Goal: Task Accomplishment & Management: Manage account settings

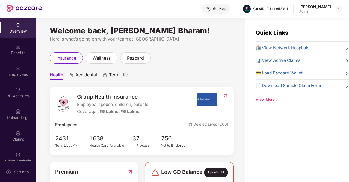
click at [84, 74] on span "Accidental" at bounding box center [86, 76] width 22 height 8
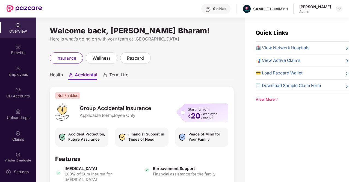
click at [107, 74] on icon "animation" at bounding box center [105, 74] width 5 height 5
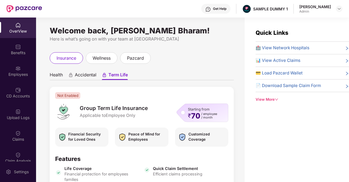
click at [57, 76] on span "Health" at bounding box center [56, 76] width 13 height 8
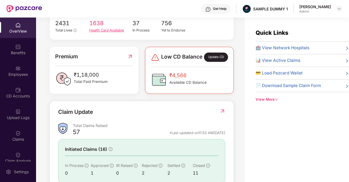
scroll to position [116, 0]
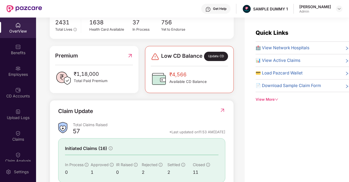
click at [217, 61] on div "Update CD" at bounding box center [216, 56] width 24 height 9
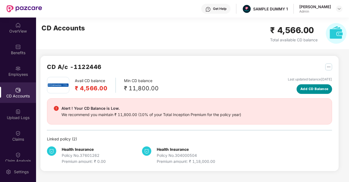
click at [319, 86] on span "Add CD Balance" at bounding box center [315, 88] width 28 height 5
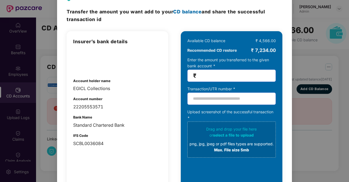
scroll to position [0, 0]
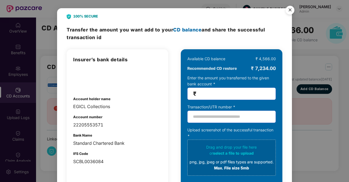
click at [287, 10] on img "Close" at bounding box center [290, 10] width 15 height 15
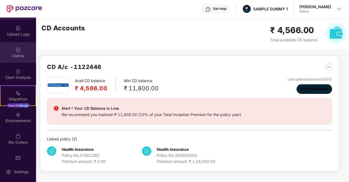
scroll to position [94, 0]
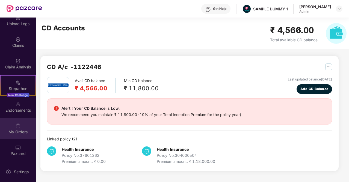
click at [16, 120] on div "My Orders" at bounding box center [18, 128] width 36 height 21
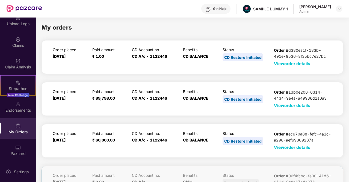
click at [281, 63] on span "View order details" at bounding box center [292, 63] width 36 height 5
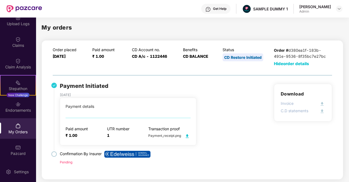
scroll to position [31, 0]
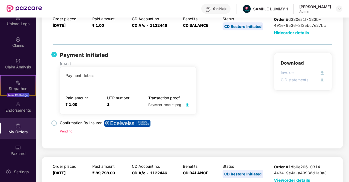
click at [187, 103] on img at bounding box center [187, 105] width 7 height 7
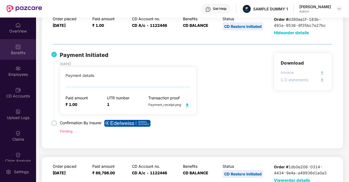
click at [23, 46] on div "Benefits" at bounding box center [18, 49] width 36 height 21
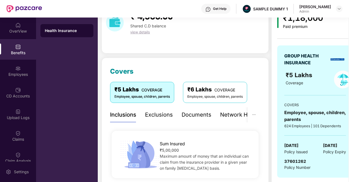
scroll to position [53, 0]
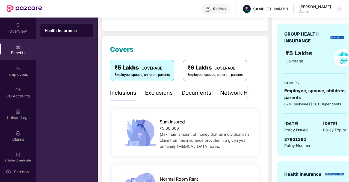
click at [155, 91] on div "Exclusions" at bounding box center [159, 93] width 28 height 8
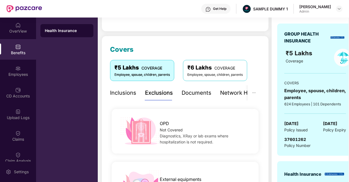
click at [198, 92] on div "Documents" at bounding box center [197, 93] width 30 height 8
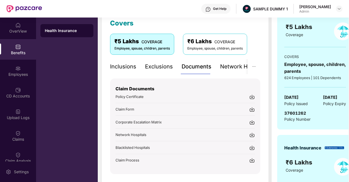
scroll to position [79, 0]
click at [222, 67] on div "Network Hospitals" at bounding box center [225, 66] width 48 height 8
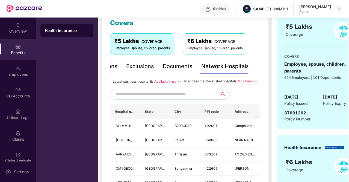
click at [152, 98] on input "text" at bounding box center [162, 94] width 93 height 8
type input "*"
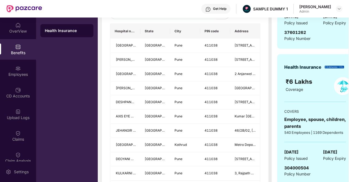
scroll to position [160, 0]
type input "******"
click at [24, 71] on div "Employees" at bounding box center [18, 71] width 36 height 21
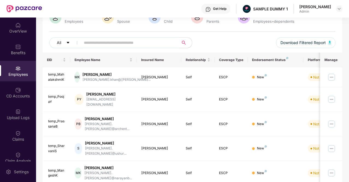
scroll to position [154, 0]
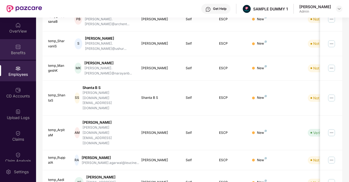
click at [22, 52] on div "Benefits" at bounding box center [18, 52] width 36 height 5
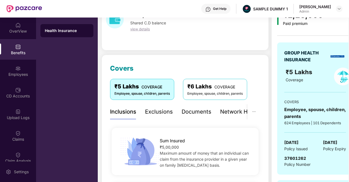
scroll to position [34, 0]
click at [223, 112] on div "Network Hospitals" at bounding box center [244, 112] width 48 height 8
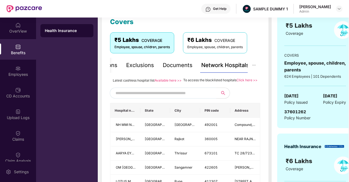
scroll to position [81, 0]
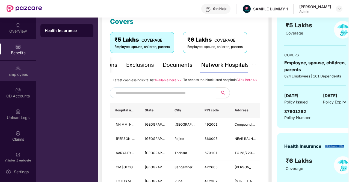
click at [18, 76] on div "Employees" at bounding box center [18, 74] width 36 height 5
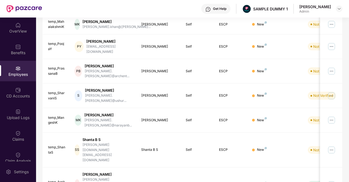
scroll to position [0, 0]
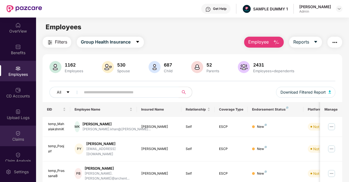
click at [17, 133] on img at bounding box center [17, 132] width 5 height 5
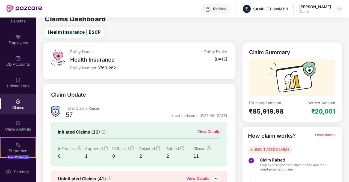
scroll to position [6, 0]
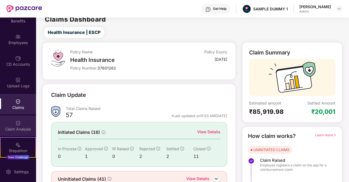
click at [26, 126] on div "Claim Analysis" at bounding box center [18, 125] width 36 height 21
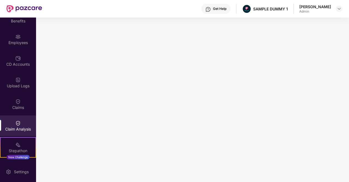
scroll to position [0, 0]
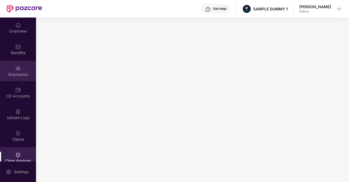
click at [16, 69] on img at bounding box center [17, 68] width 5 height 5
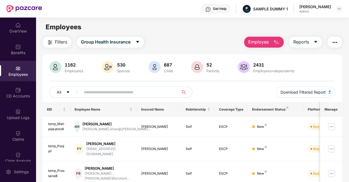
click at [280, 41] on img "button" at bounding box center [276, 42] width 7 height 7
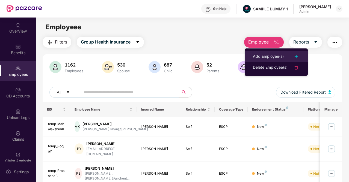
click at [280, 54] on div "Add Employee(s)" at bounding box center [268, 56] width 31 height 7
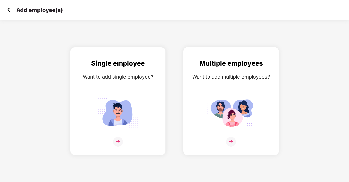
click at [232, 141] on img at bounding box center [231, 142] width 10 height 10
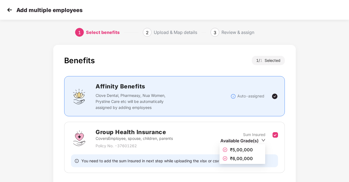
scroll to position [38, 0]
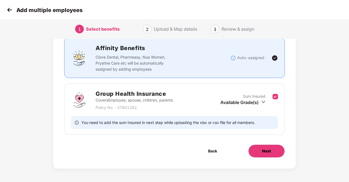
click at [262, 149] on span "Next" at bounding box center [266, 151] width 9 height 6
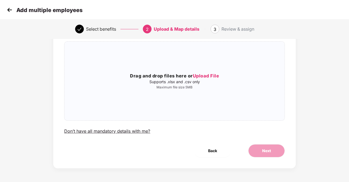
scroll to position [0, 0]
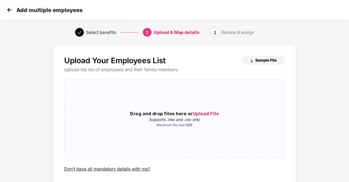
click at [265, 58] on span "Sample File" at bounding box center [266, 59] width 21 height 5
click at [10, 9] on img at bounding box center [9, 10] width 8 height 8
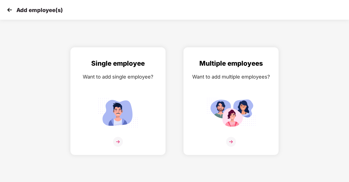
click at [10, 9] on img at bounding box center [9, 10] width 8 height 8
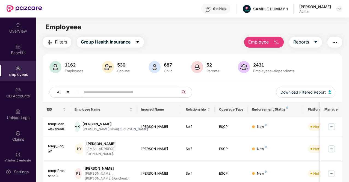
click at [283, 42] on button "Employee" at bounding box center [264, 42] width 40 height 11
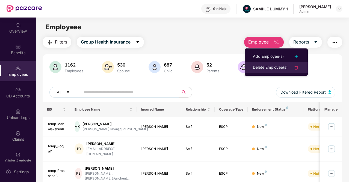
click at [257, 66] on div "Delete Employee(s)" at bounding box center [270, 67] width 35 height 7
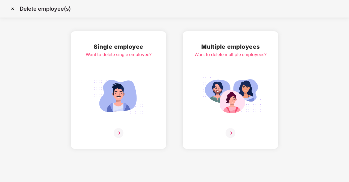
click at [118, 135] on img at bounding box center [119, 133] width 10 height 10
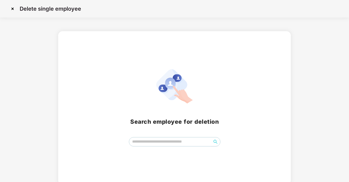
scroll to position [2, 0]
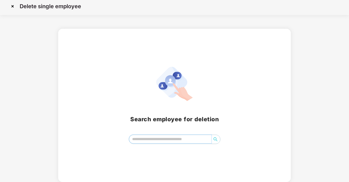
click at [162, 139] on input "search" at bounding box center [170, 139] width 82 height 8
click at [15, 6] on img at bounding box center [12, 6] width 9 height 9
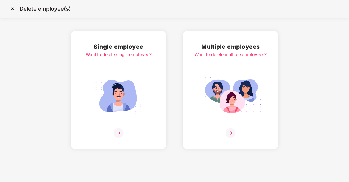
click at [13, 6] on img at bounding box center [12, 8] width 9 height 9
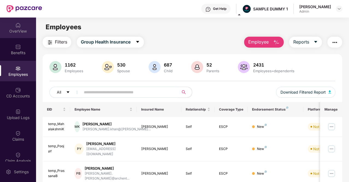
click at [20, 21] on div "OverView" at bounding box center [18, 27] width 36 height 21
